Goal: Information Seeking & Learning: Check status

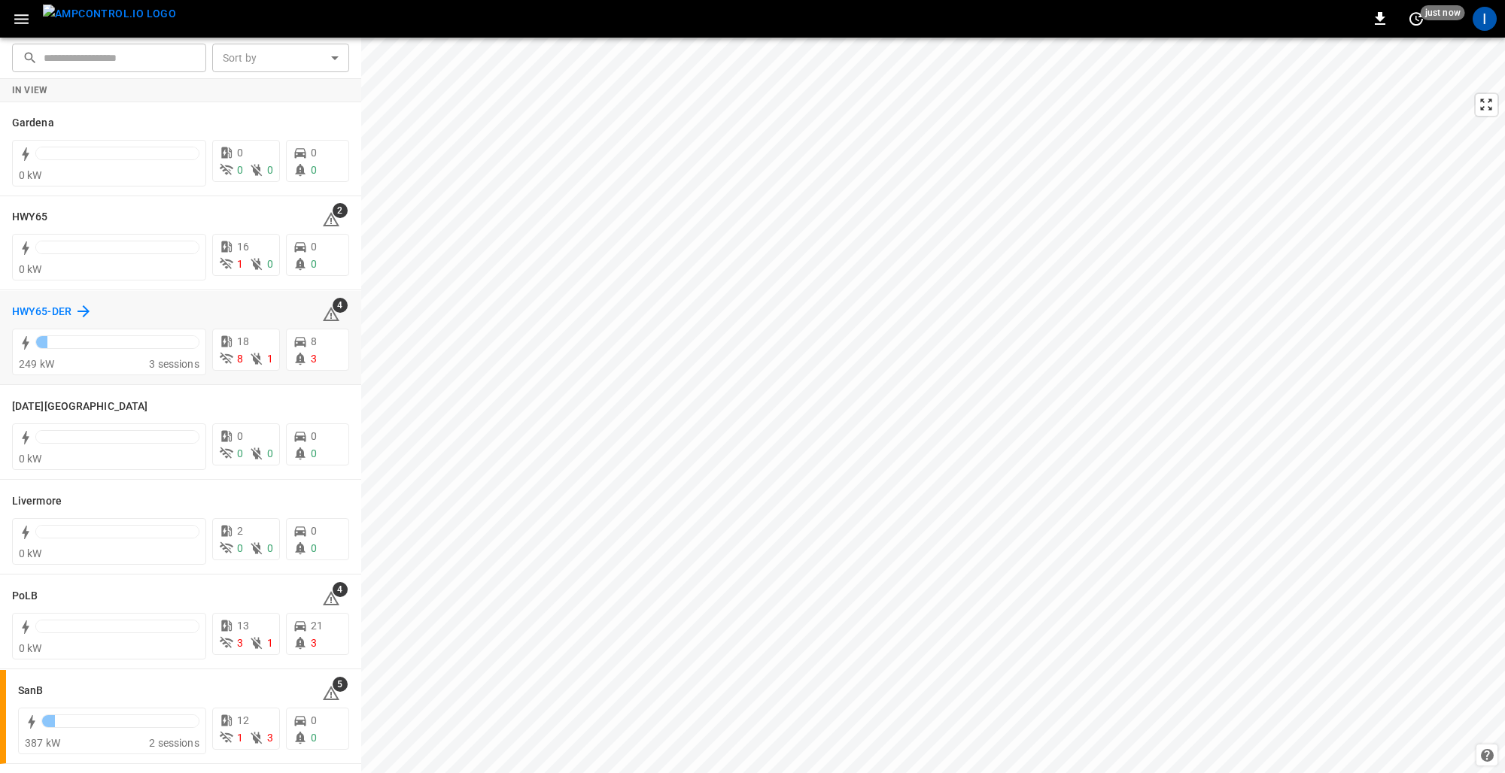
click at [43, 304] on h6 "HWY65-DER" at bounding box center [41, 312] width 59 height 17
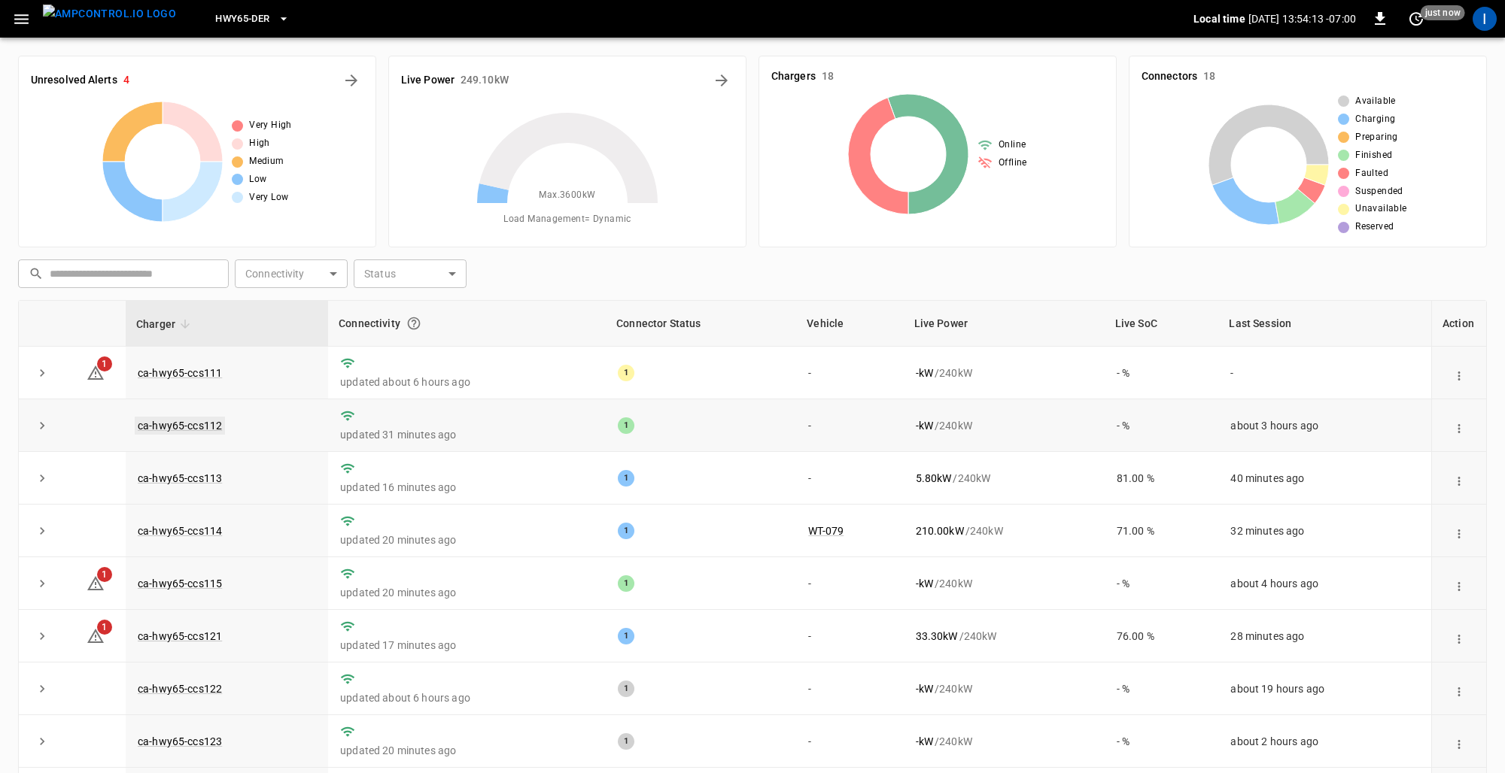
click at [193, 421] on link "ca-hwy65-ccs112" at bounding box center [180, 426] width 90 height 18
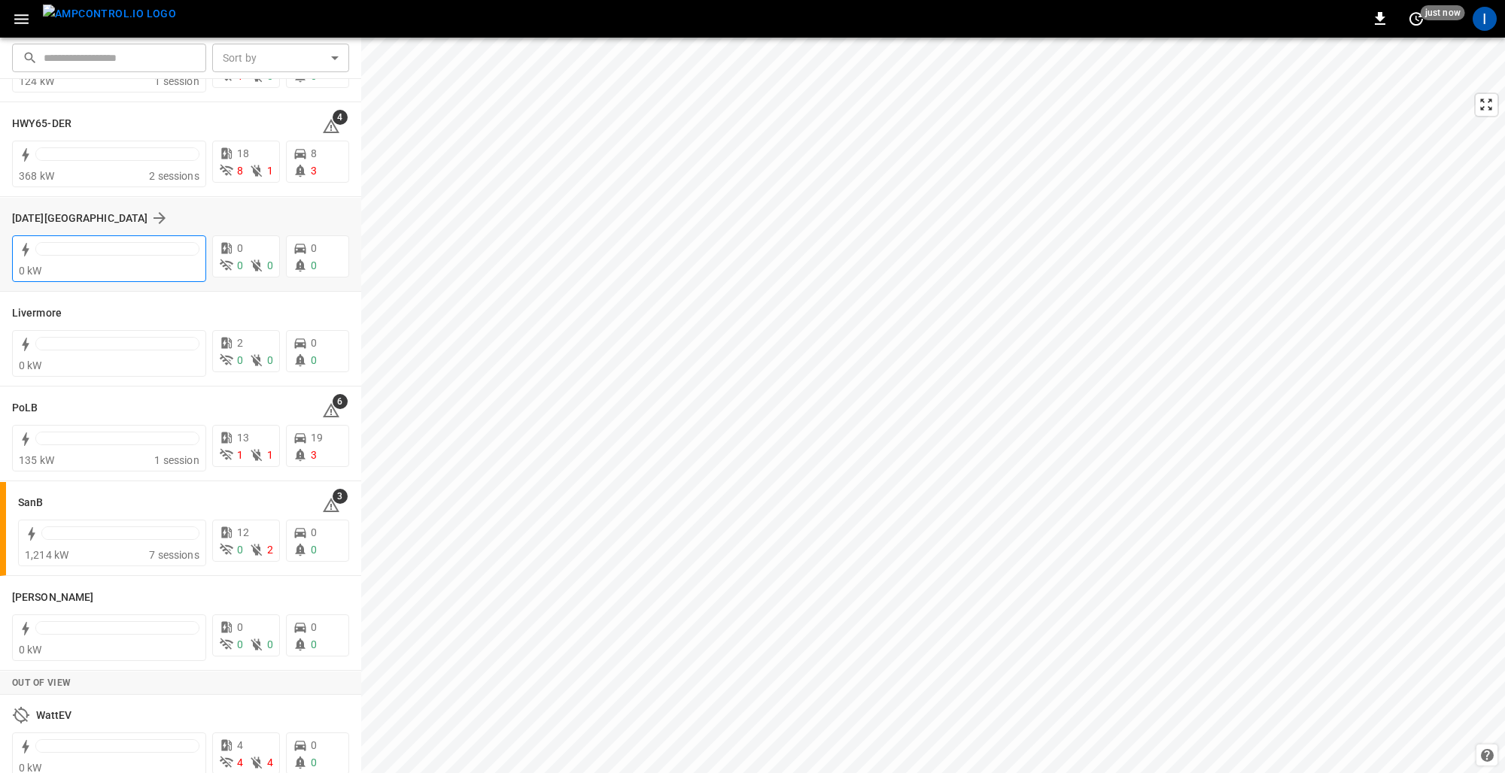
scroll to position [203, 0]
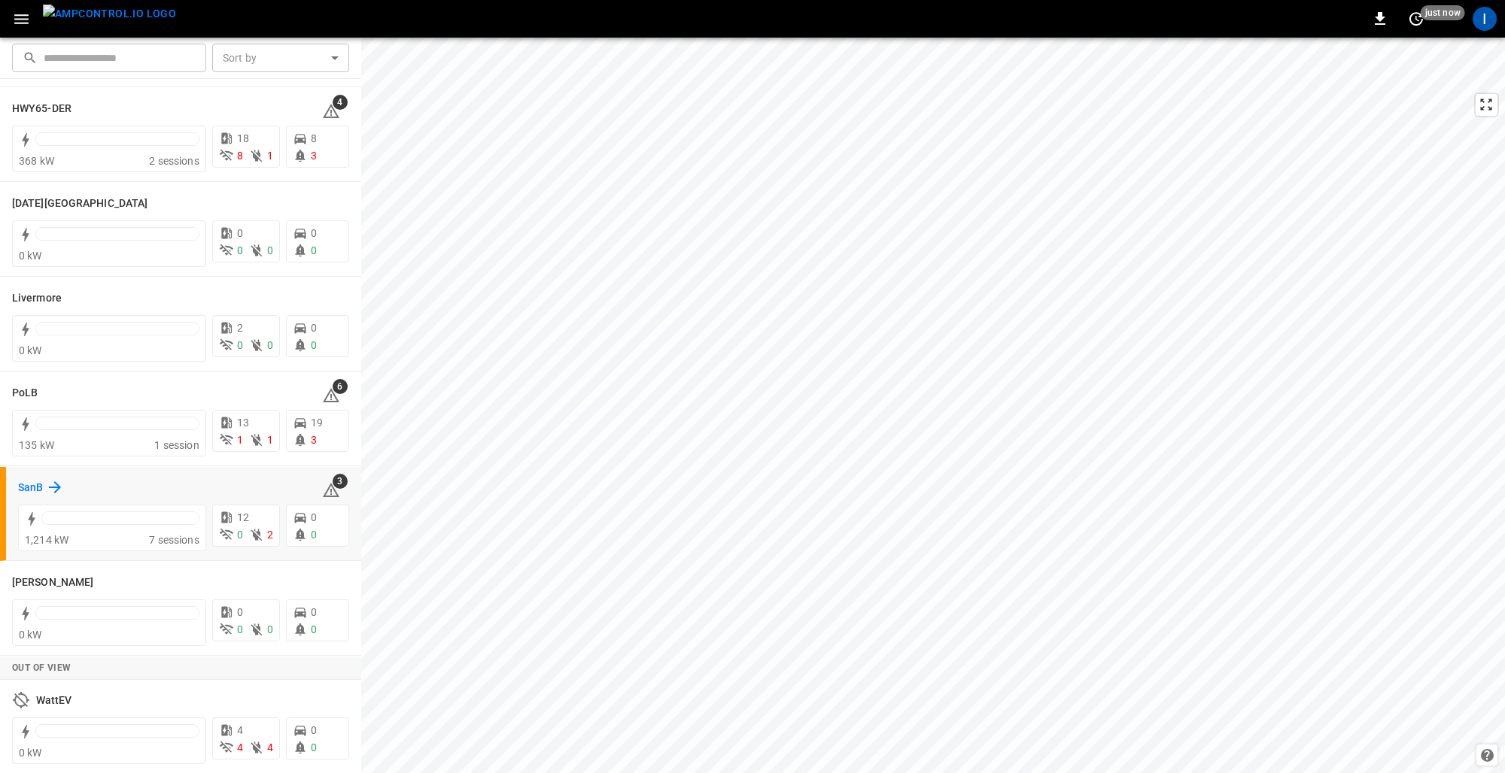
click at [32, 480] on h6 "SanB" at bounding box center [30, 488] width 25 height 17
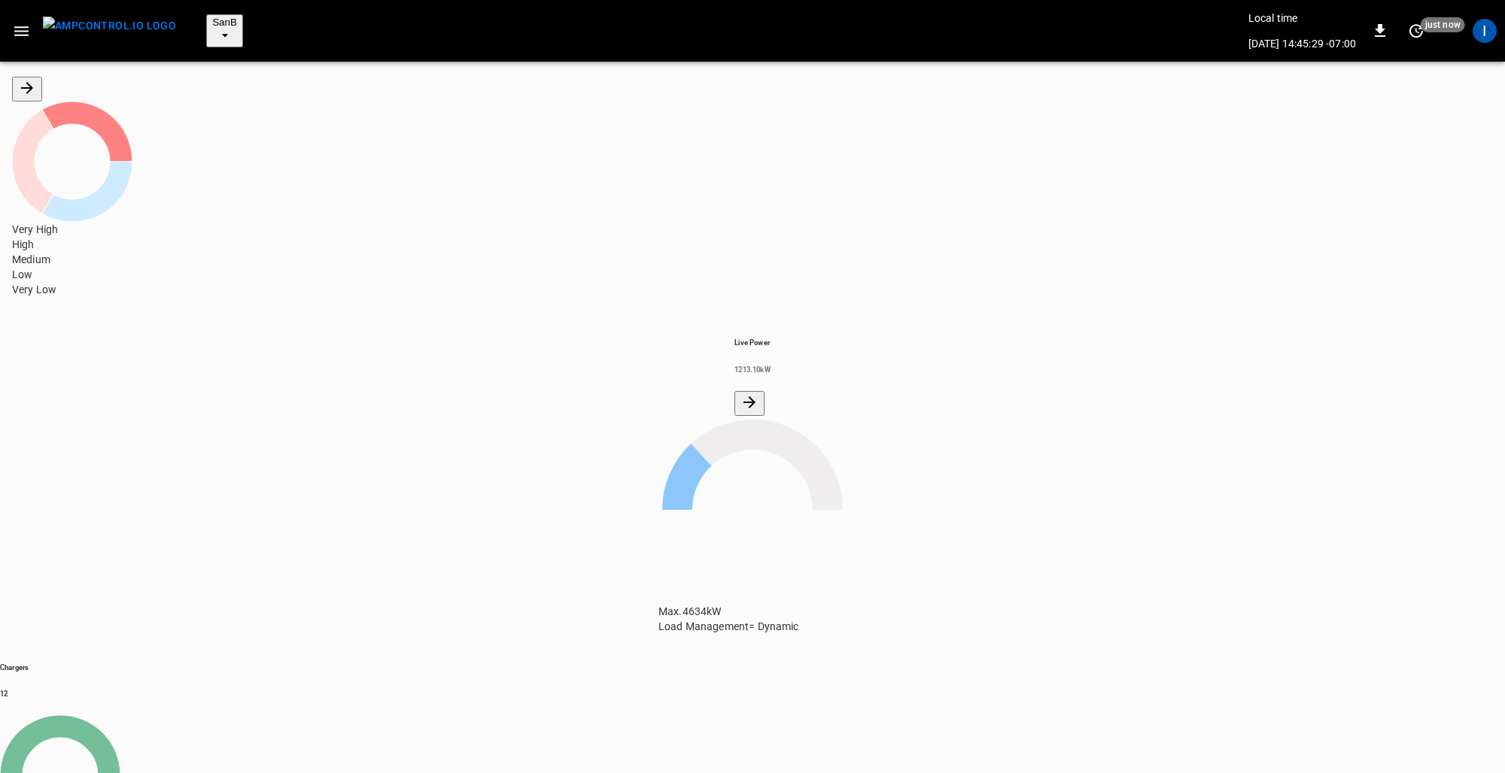
scroll to position [117, 0]
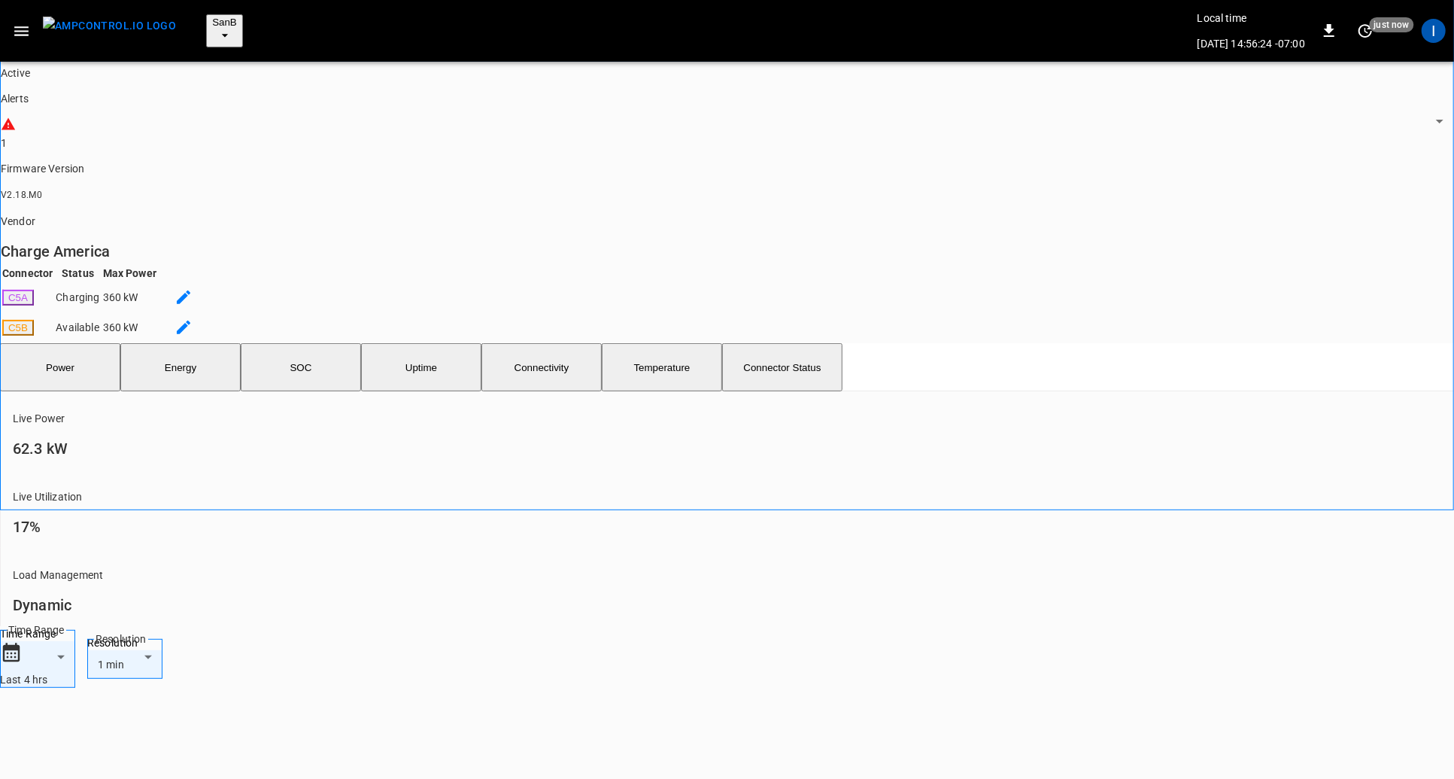
scroll to position [232, 0]
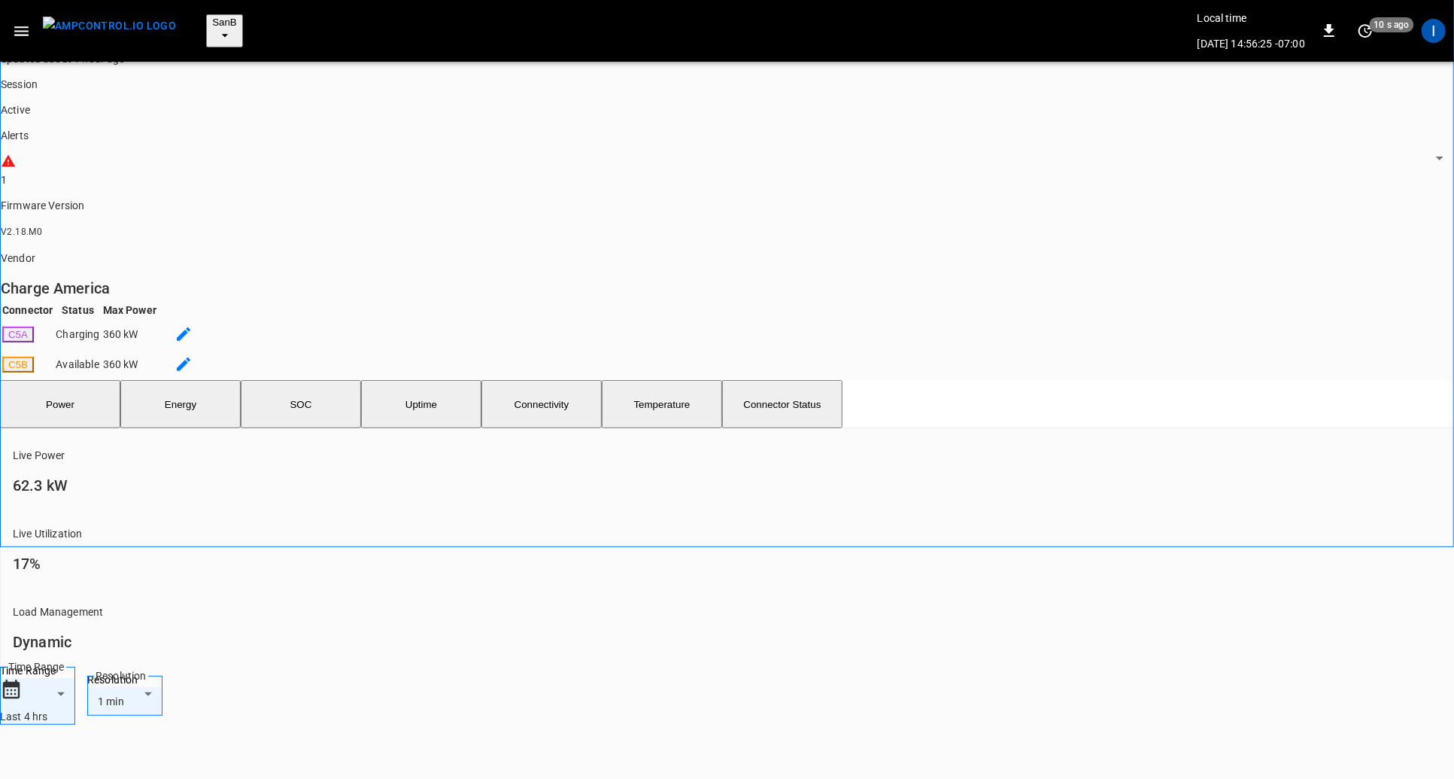
click at [331, 380] on button "SOC" at bounding box center [301, 404] width 120 height 48
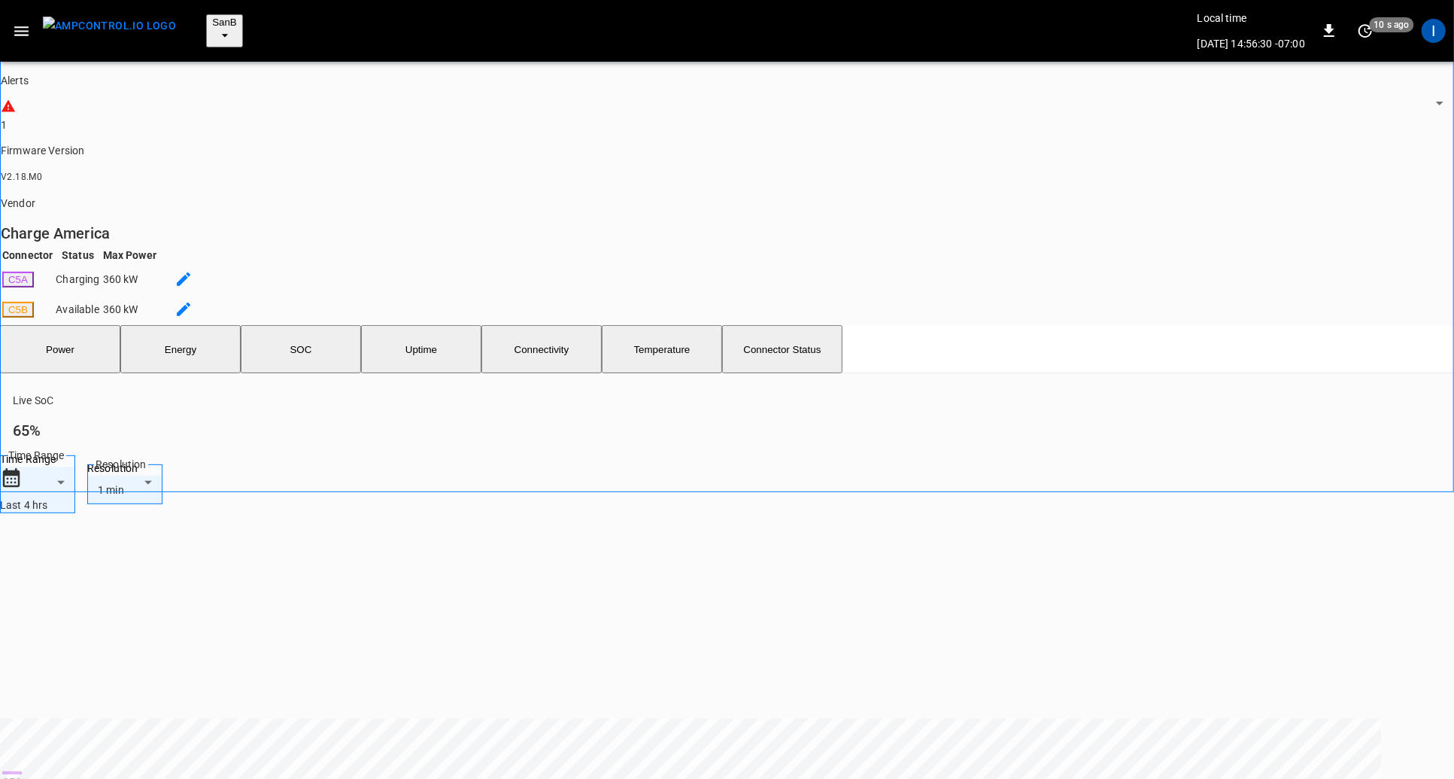
scroll to position [317, 0]
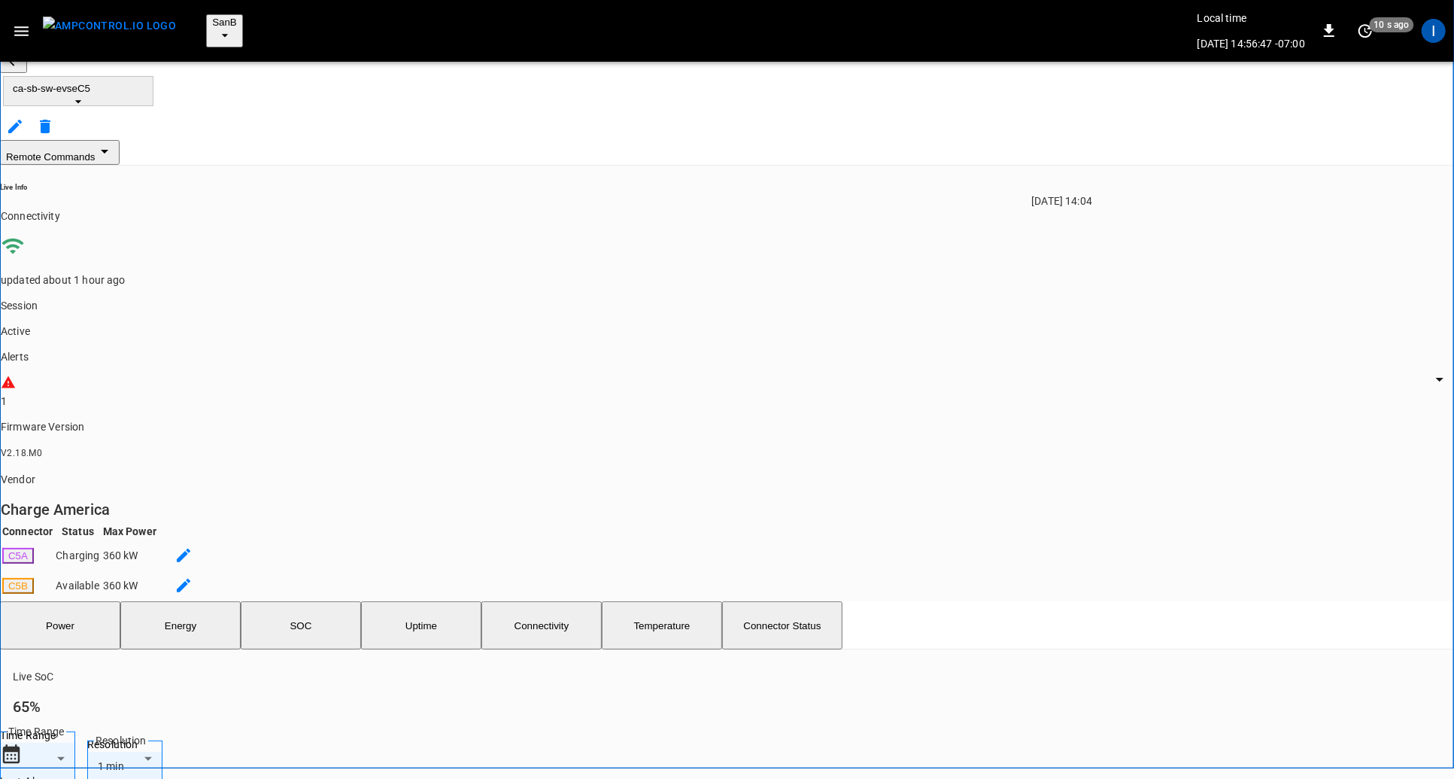
scroll to position [0, 0]
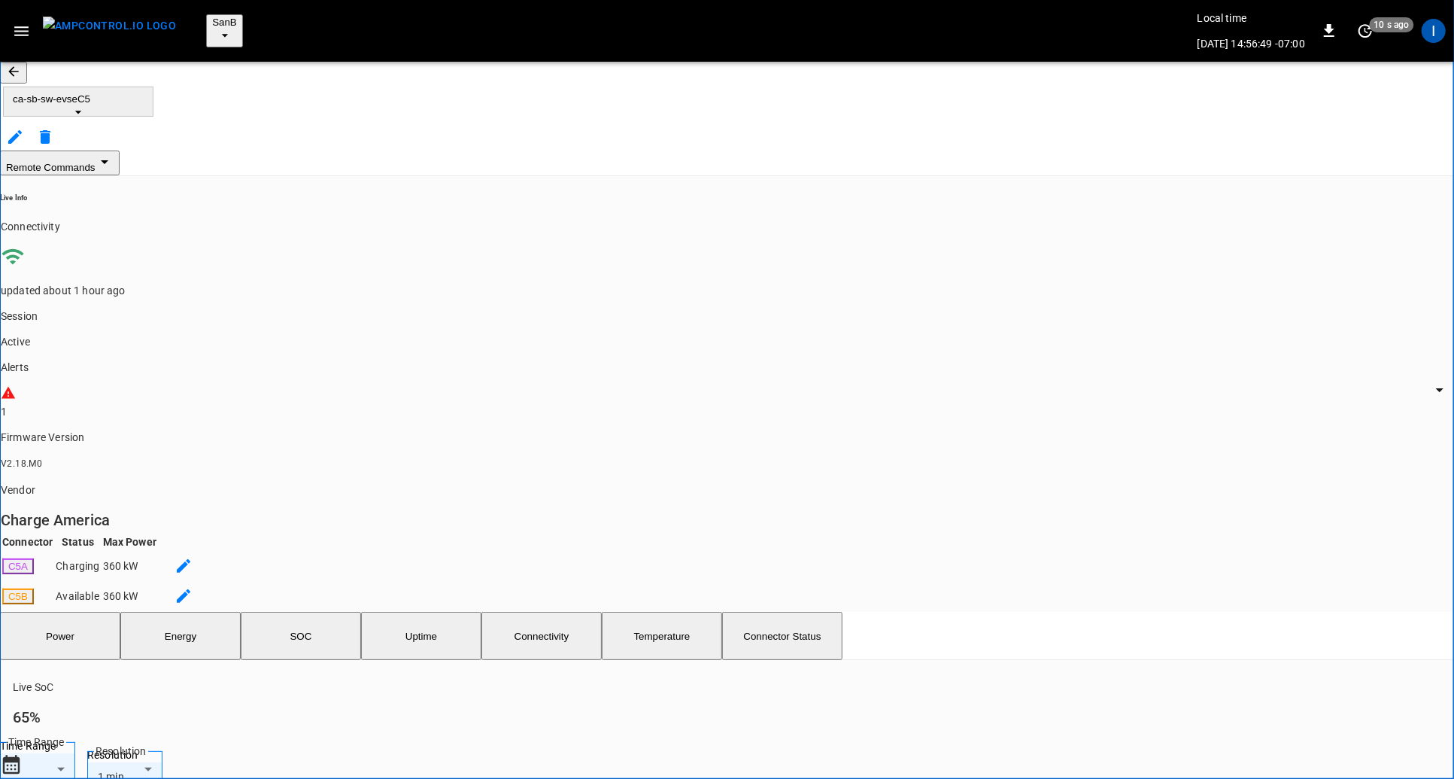
click at [27, 62] on button "button" at bounding box center [13, 73] width 27 height 22
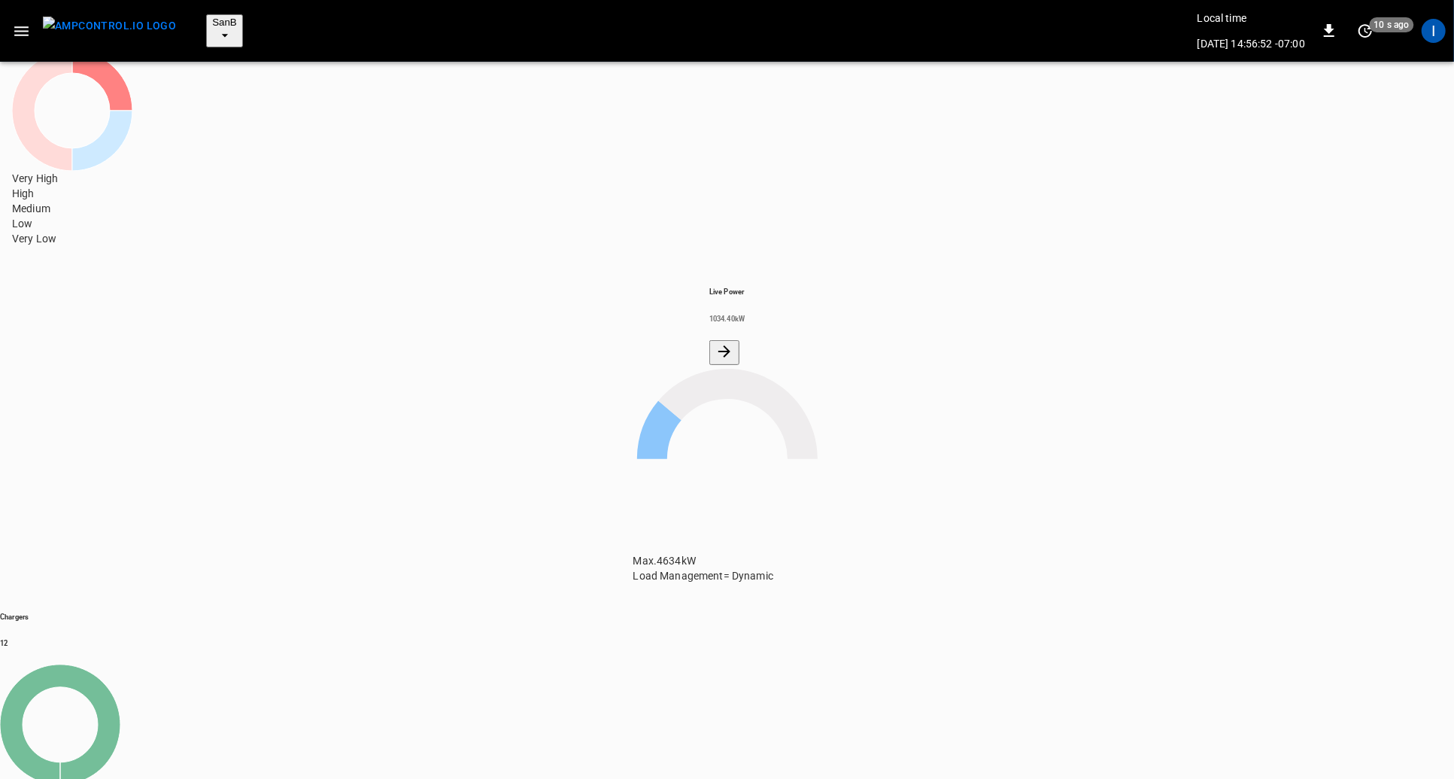
scroll to position [134, 0]
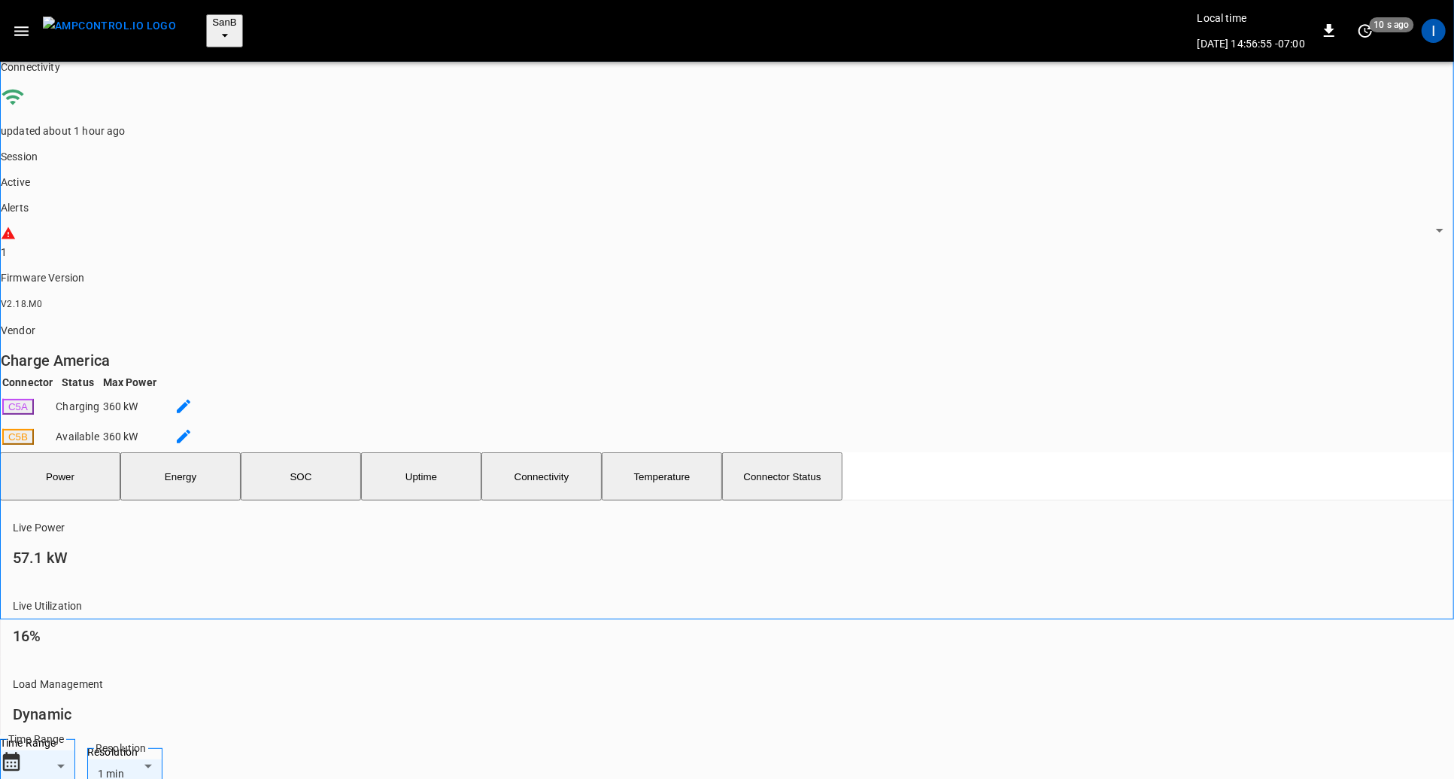
scroll to position [176, 0]
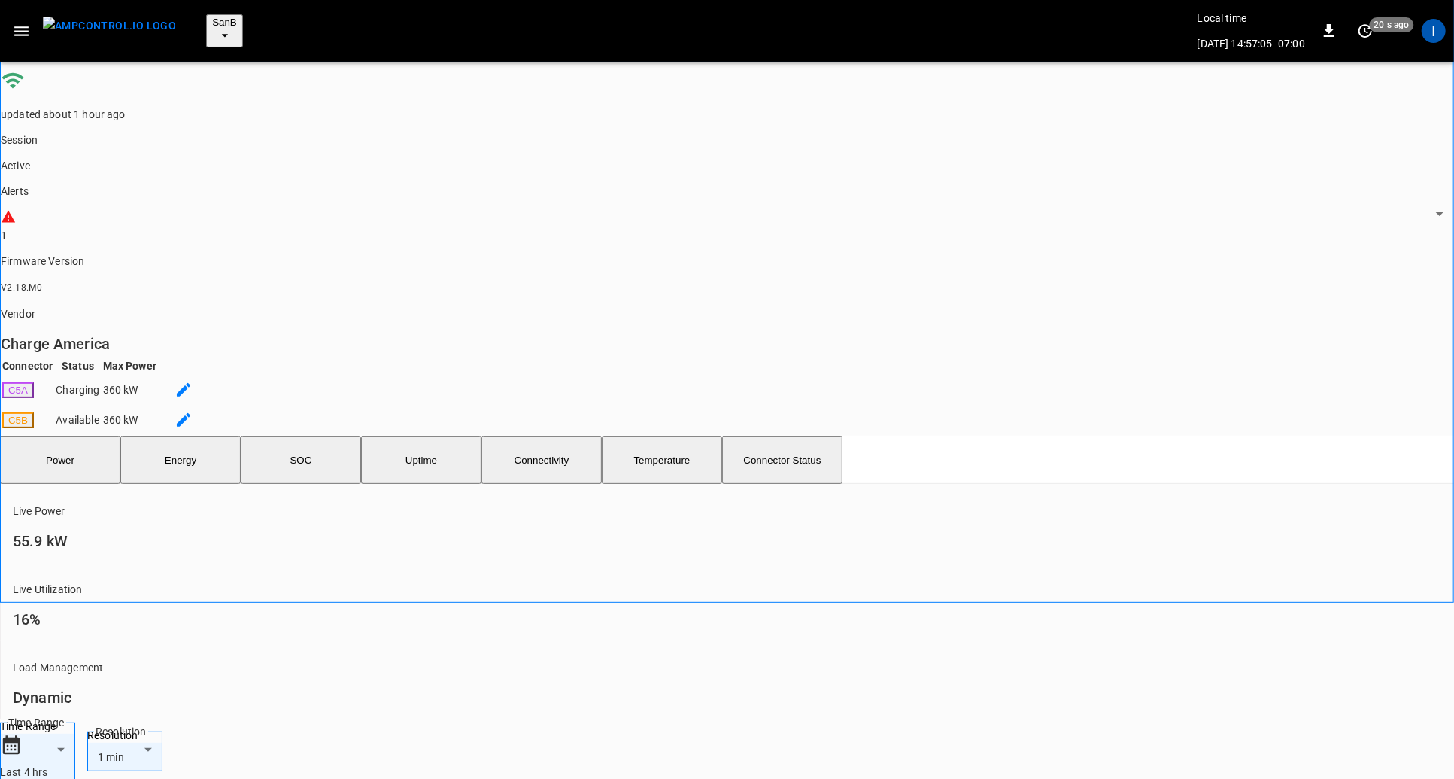
click at [1018, 198] on div at bounding box center [727, 389] width 1454 height 779
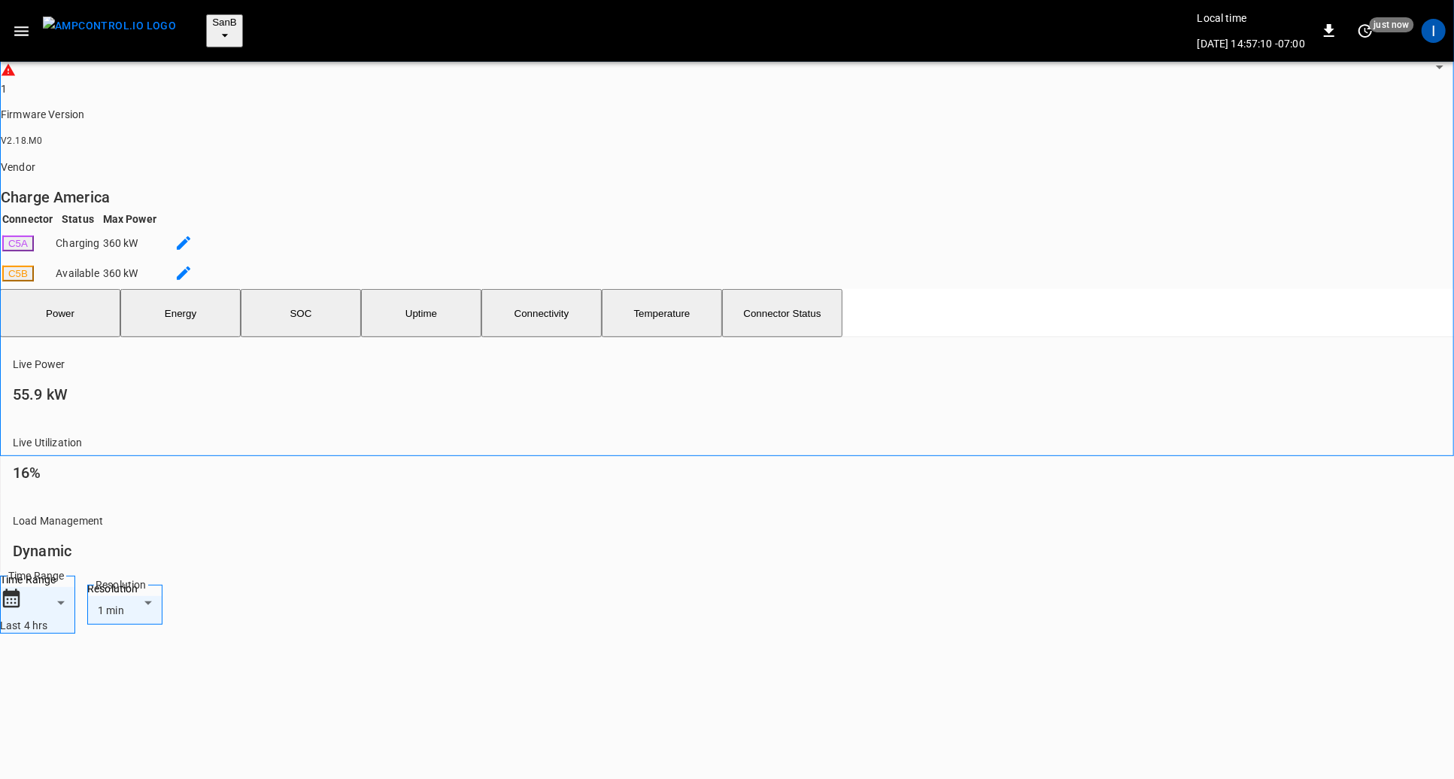
scroll to position [334, 0]
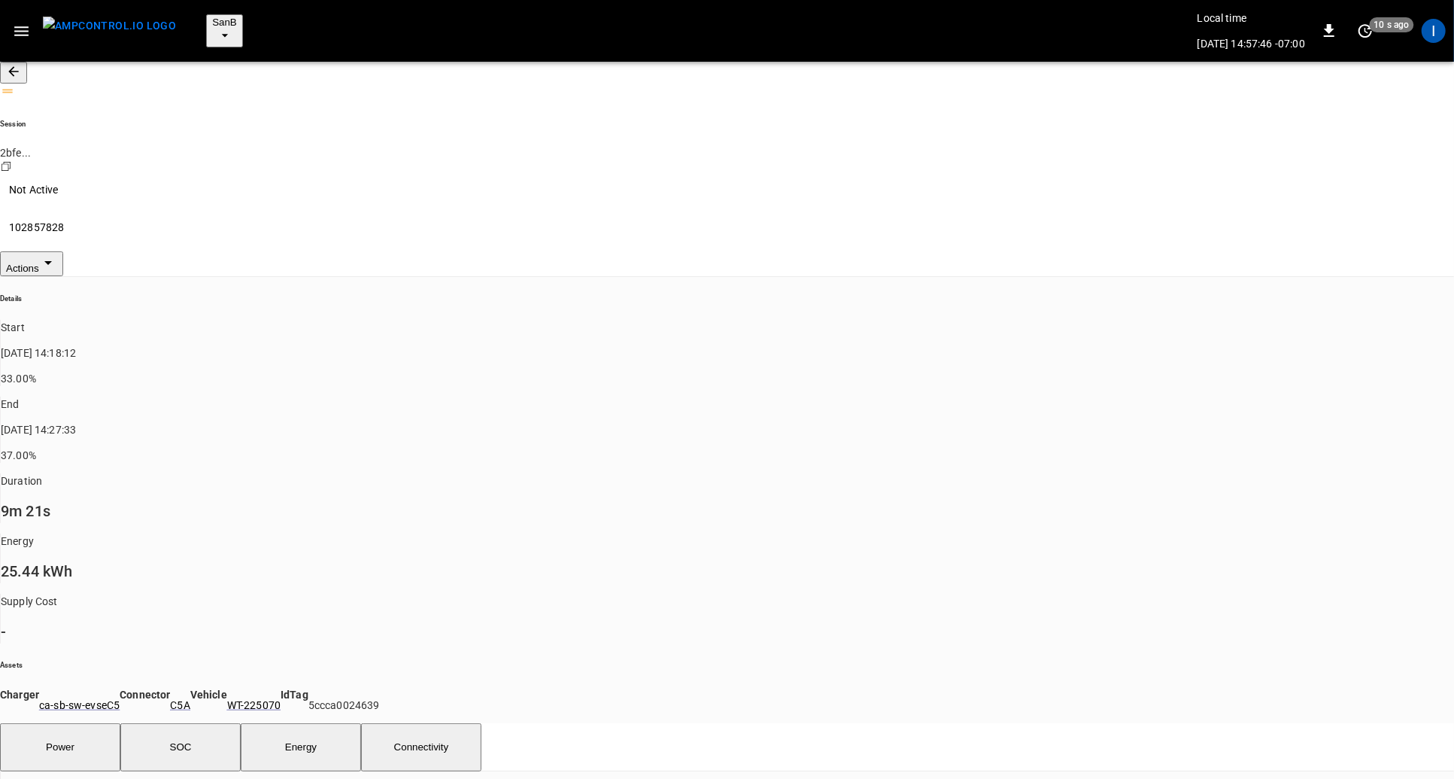
click at [197, 723] on button "SOC" at bounding box center [180, 747] width 120 height 48
click at [321, 723] on button "Energy" at bounding box center [301, 747] width 120 height 48
click at [83, 723] on button "Power" at bounding box center [60, 747] width 120 height 48
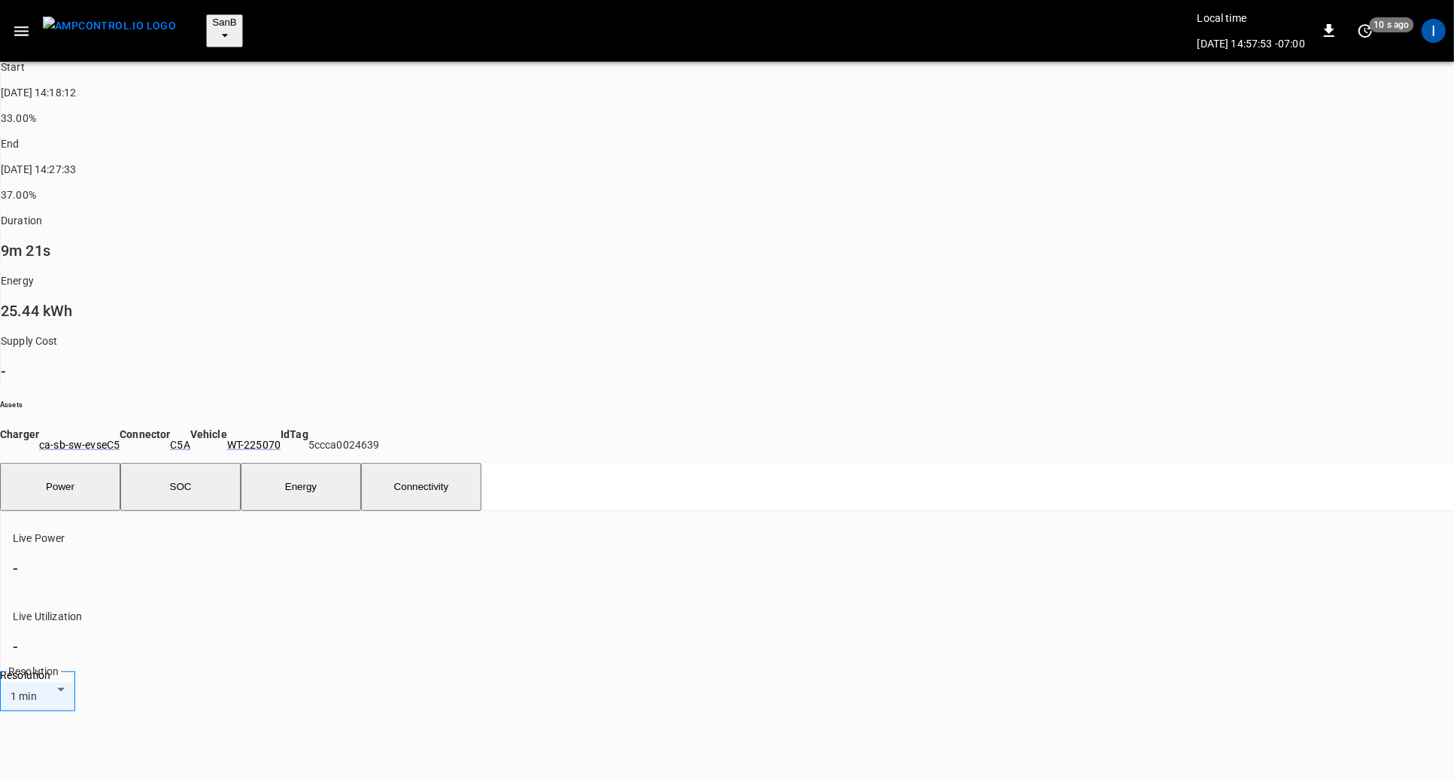
scroll to position [292, 0]
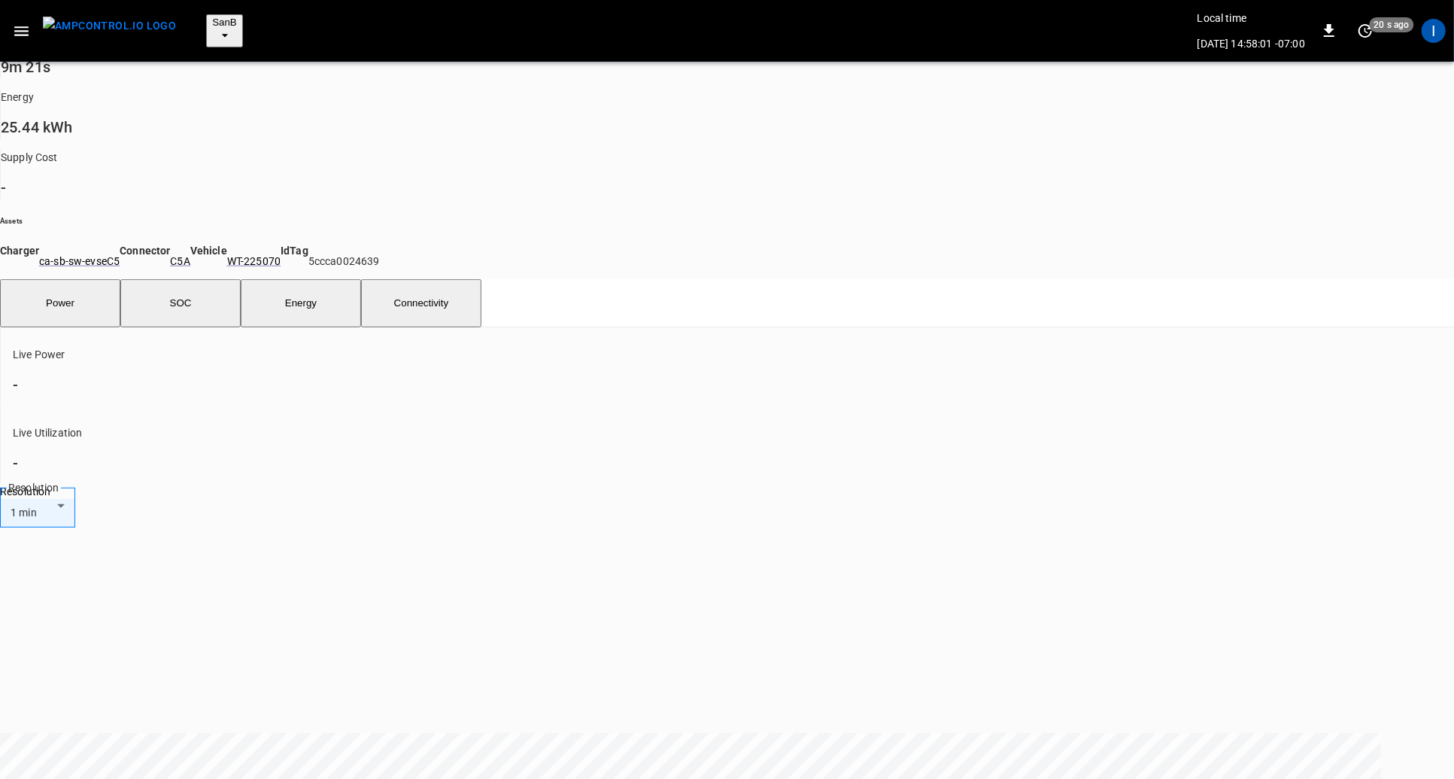
scroll to position [112, 0]
copy td "023741"
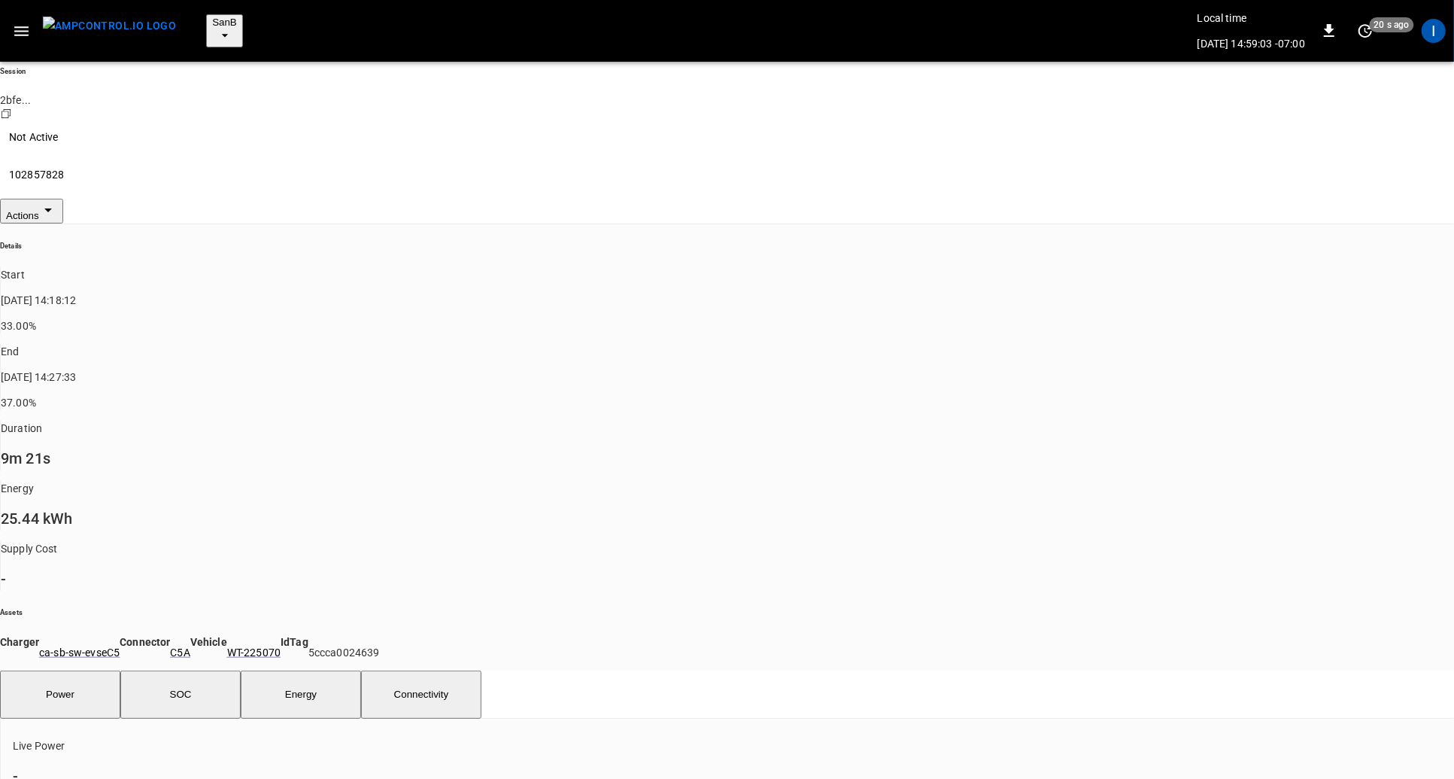
scroll to position [0, 0]
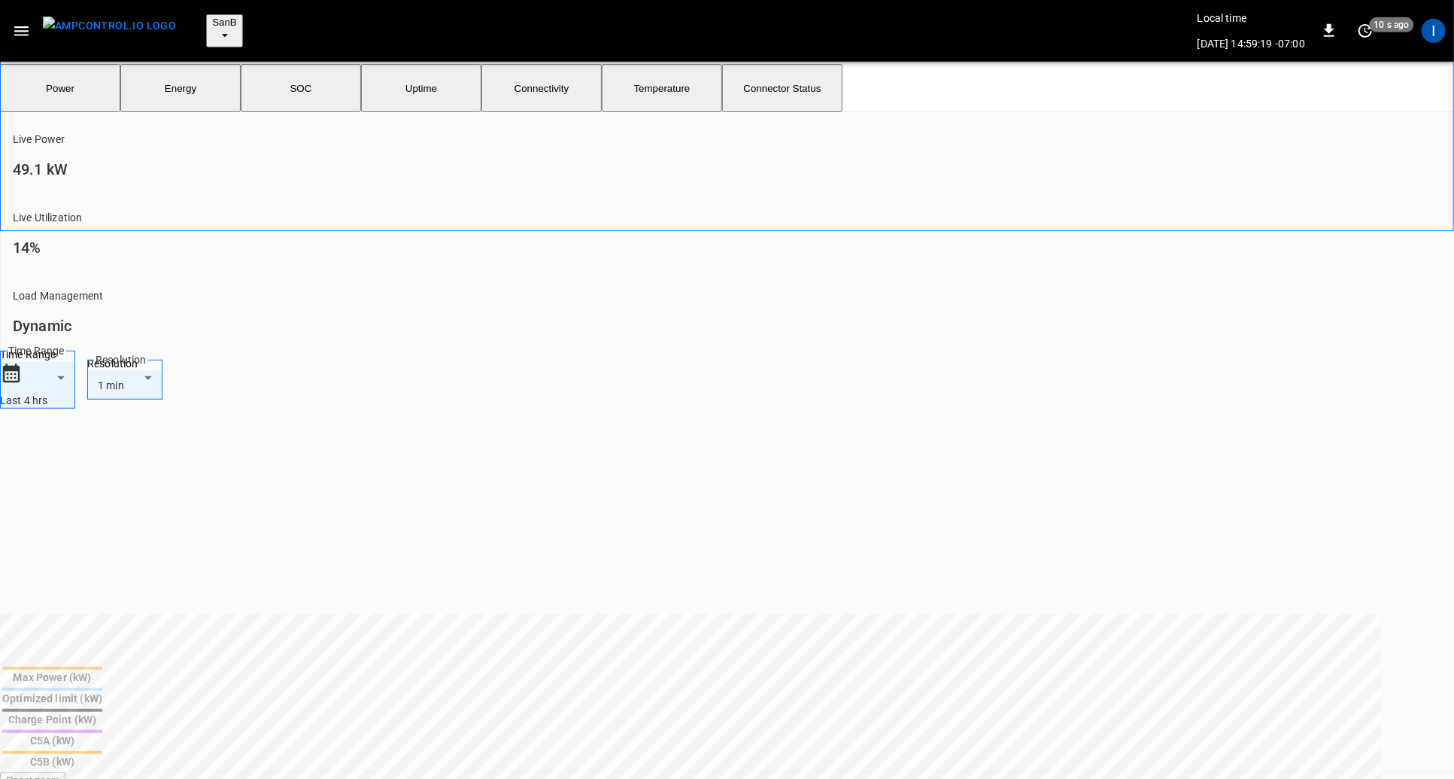
scroll to position [551, 0]
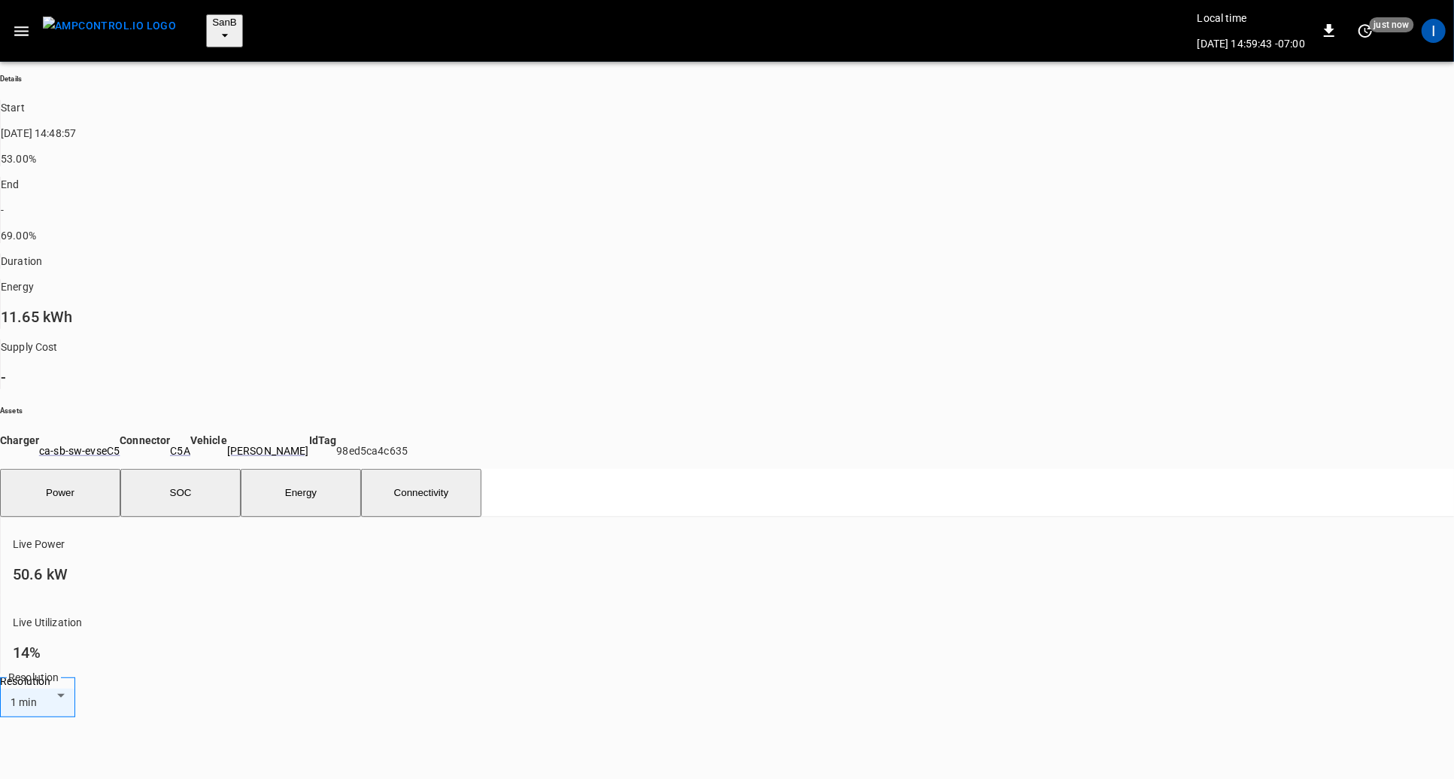
scroll to position [200, 0]
